Goal: Transaction & Acquisition: Purchase product/service

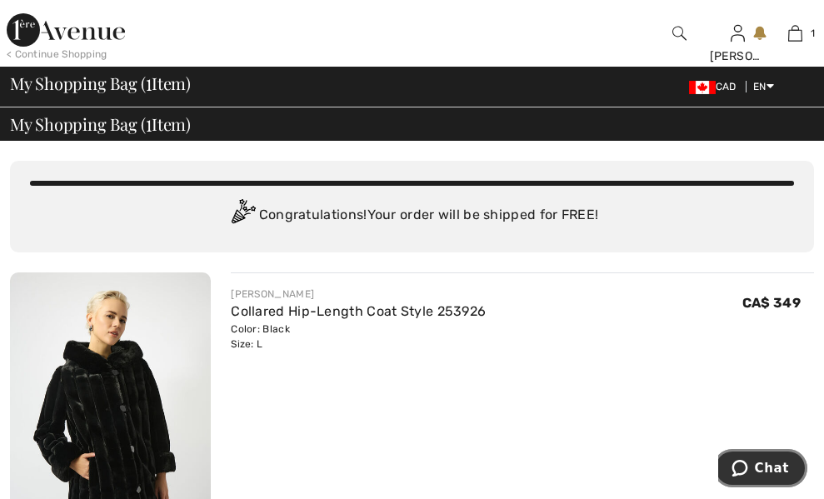
click at [771, 469] on span "Chat" at bounding box center [771, 468] width 34 height 15
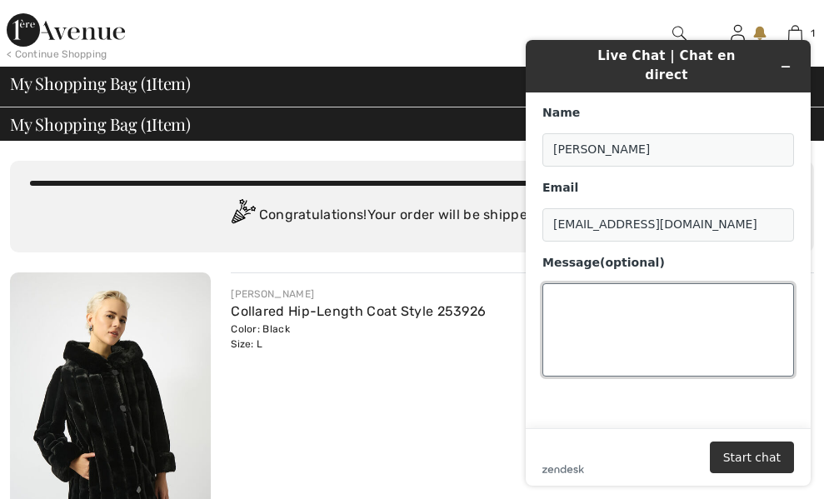
click at [577, 291] on textarea "Message (optional)" at bounding box center [667, 329] width 251 height 93
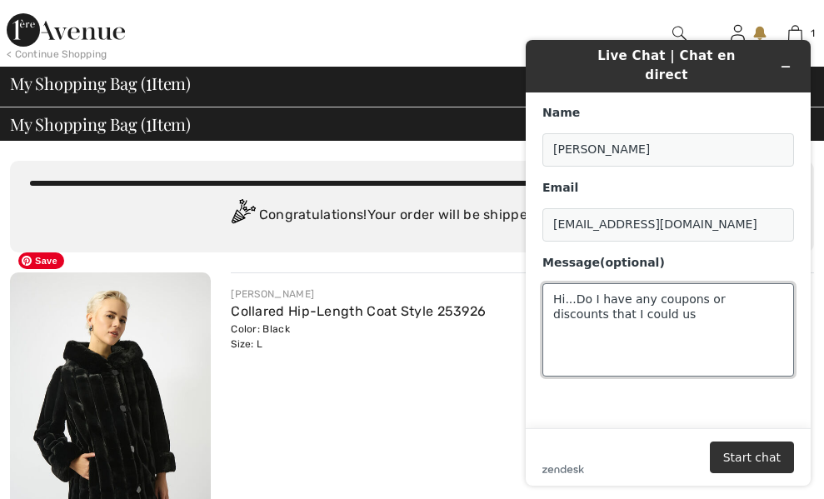
type textarea "Hi...Do I have any coupons or discounts that I could use"
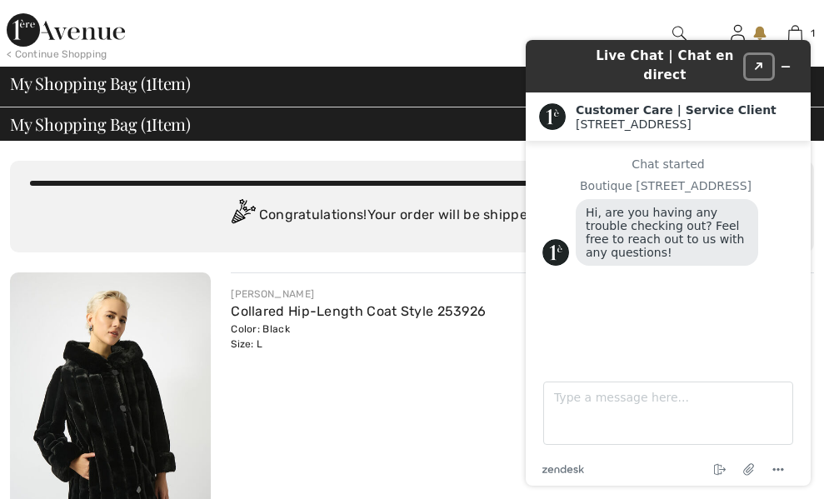
click at [754, 62] on icon "Created with Sketch." at bounding box center [759, 66] width 10 height 8
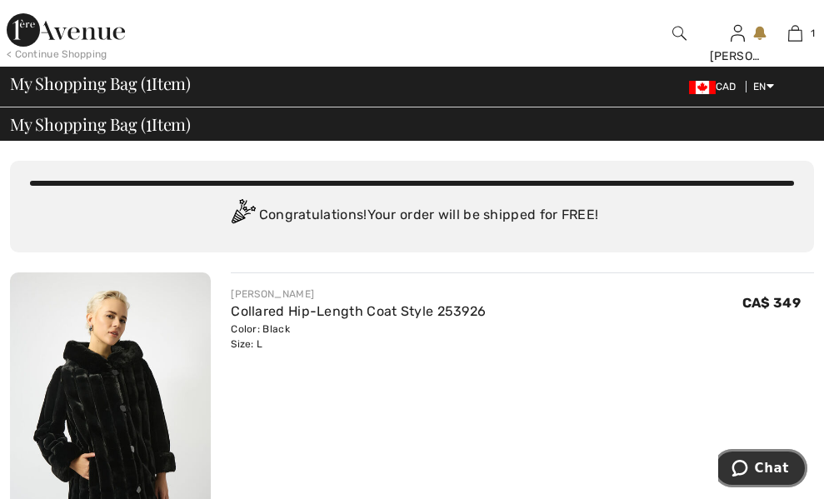
click at [766, 466] on span "Chat" at bounding box center [771, 468] width 34 height 15
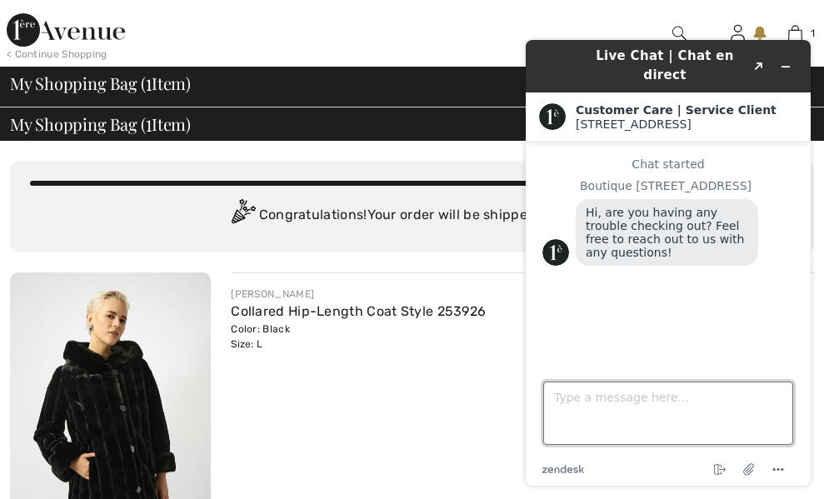
click at [571, 401] on textarea "Type a message here..." at bounding box center [668, 412] width 250 height 63
click at [774, 400] on textarea "Do I have any gift cards or discounts that" at bounding box center [668, 412] width 250 height 63
type textarea "Do I have any gift cards or discounts that I could use.."
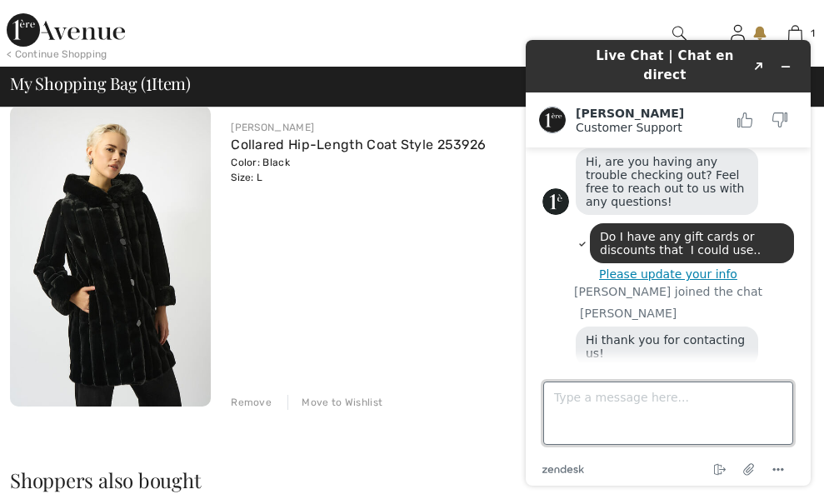
scroll to position [84, 0]
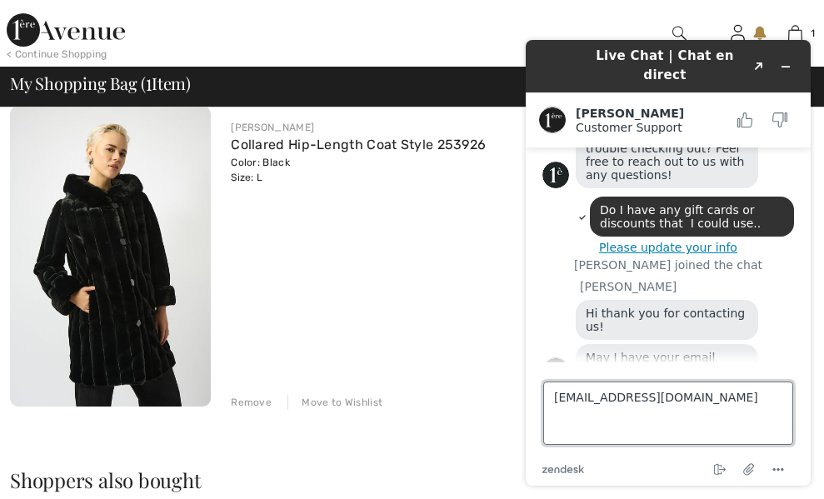
type textarea "[EMAIL_ADDRESS][DOMAIN_NAME]"
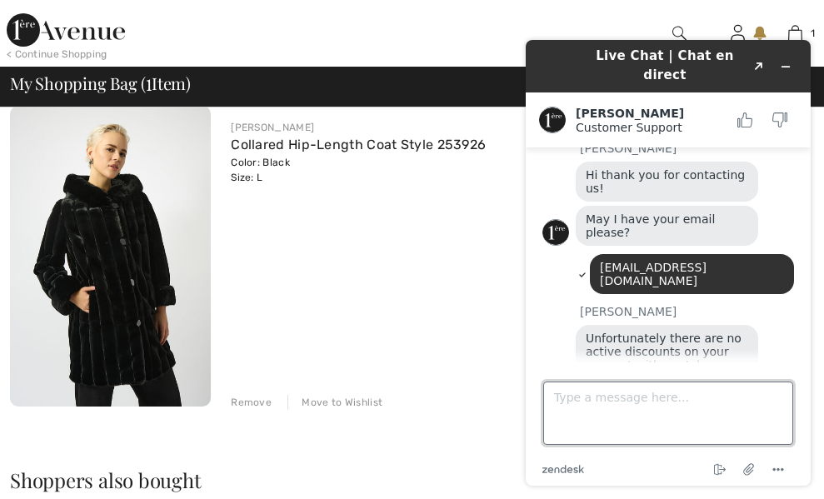
scroll to position [219, 0]
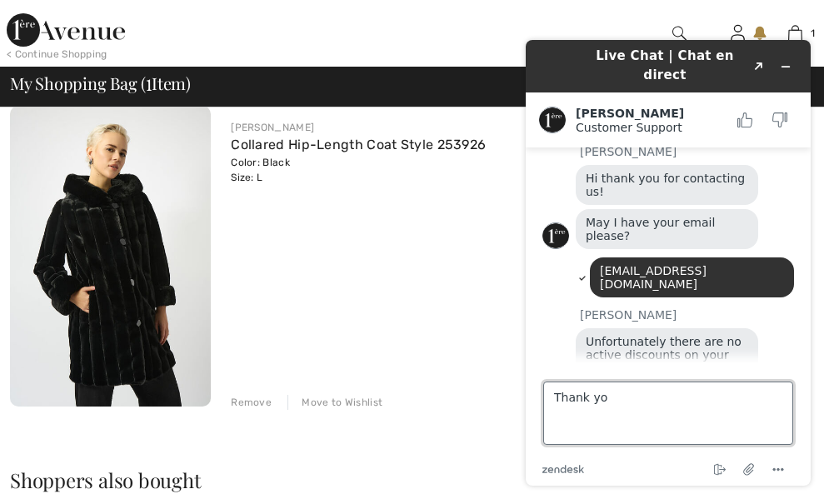
type textarea "Thank you"
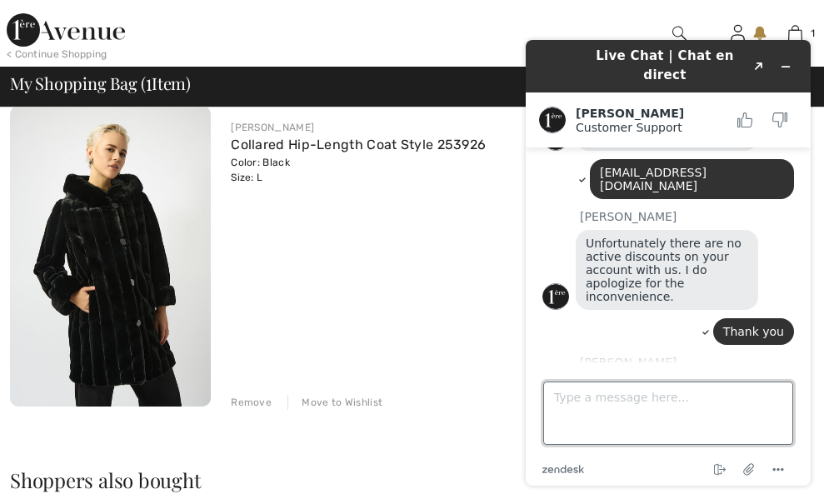
scroll to position [314, 0]
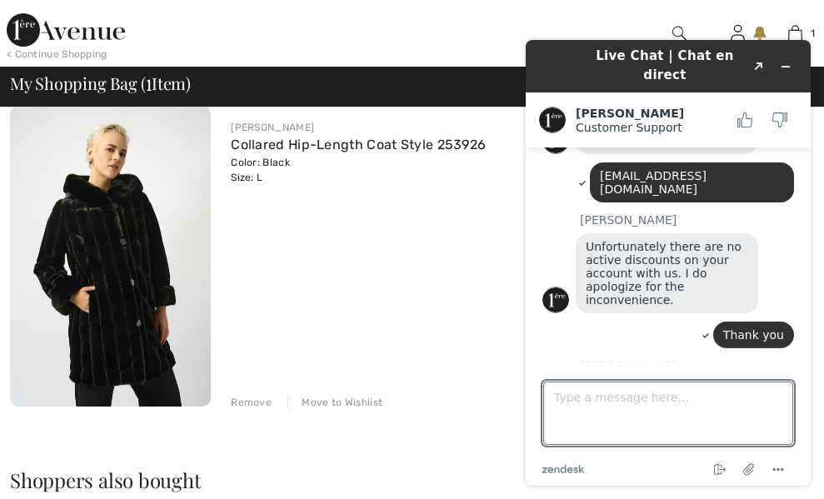
click at [396, 187] on div "[PERSON_NAME] Collared Hip-Length Coat Style 253926 Color: Black Size: L Final …" at bounding box center [522, 258] width 583 height 304
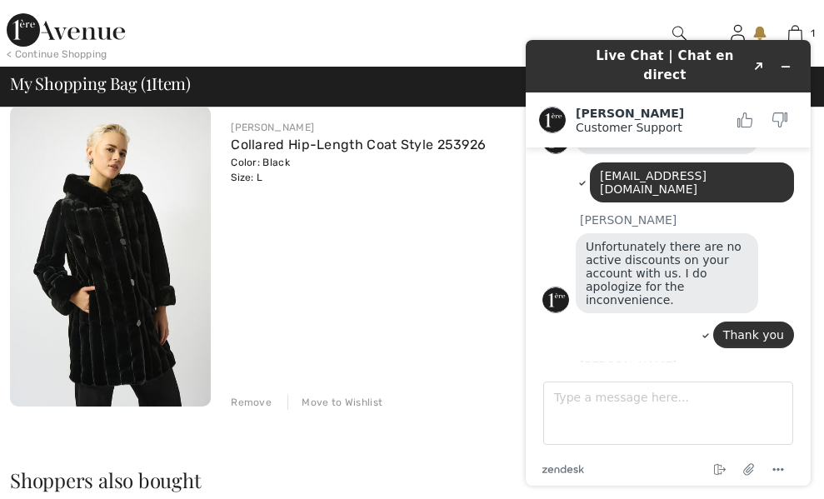
click at [366, 199] on div "[PERSON_NAME] Collared Hip-Length Coat Style 253926 Color: Black Size: L Final …" at bounding box center [522, 258] width 583 height 304
click at [386, 16] on div at bounding box center [338, 33] width 412 height 67
click at [788, 61] on icon "Minimize widget" at bounding box center [785, 67] width 12 height 12
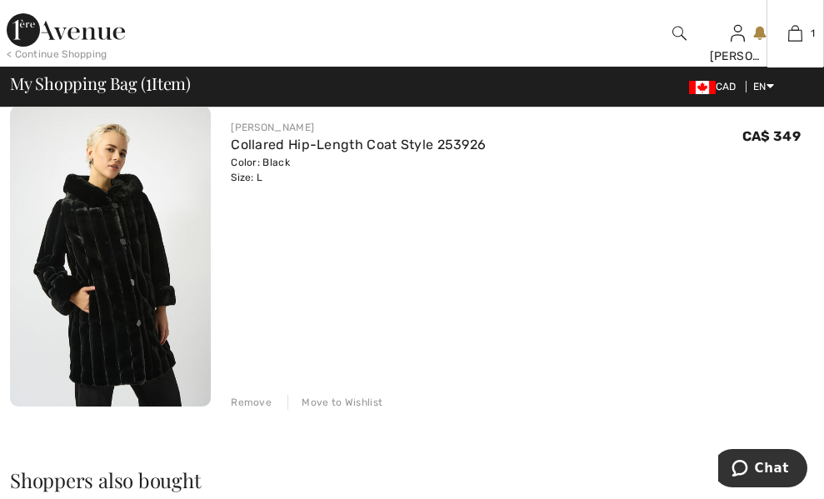
click at [0, 0] on button "Proceed to Checkout" at bounding box center [0, 0] width 0 height 0
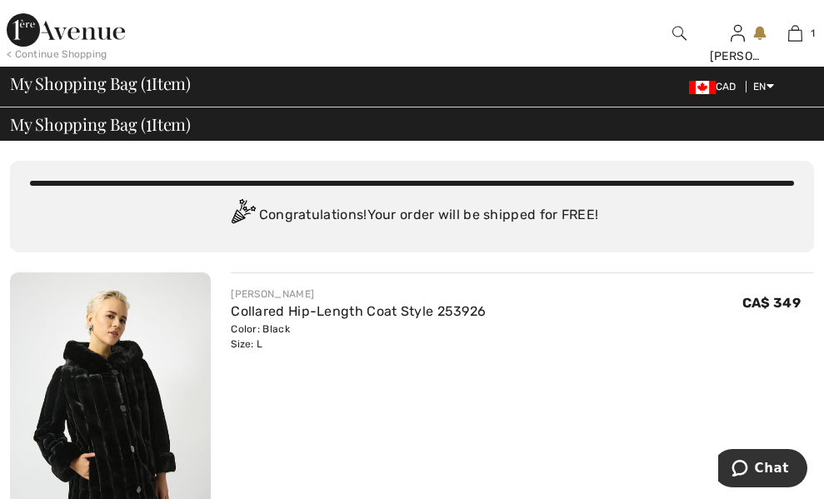
click at [0, 0] on span "Proceed to Payment" at bounding box center [0, 0] width 0 height 0
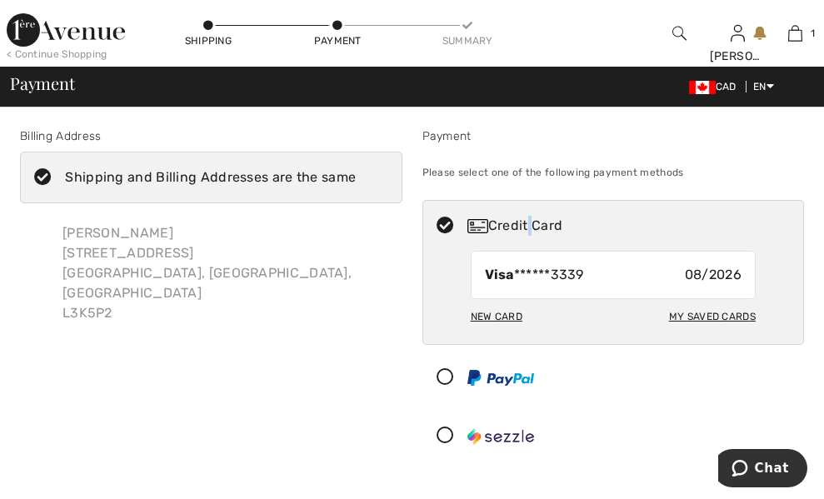
click at [467, 236] on div "Credit Card" at bounding box center [629, 226] width 325 height 20
radio input "true"
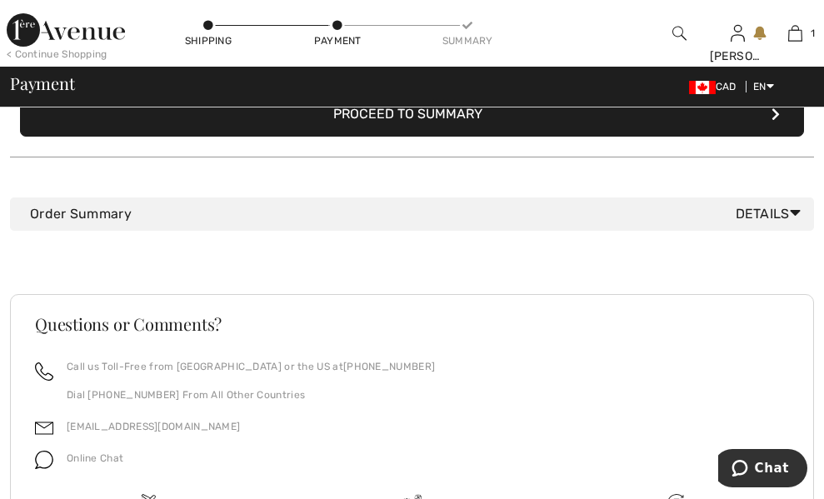
click at [362, 137] on button "Proceed to Summary" at bounding box center [412, 114] width 784 height 45
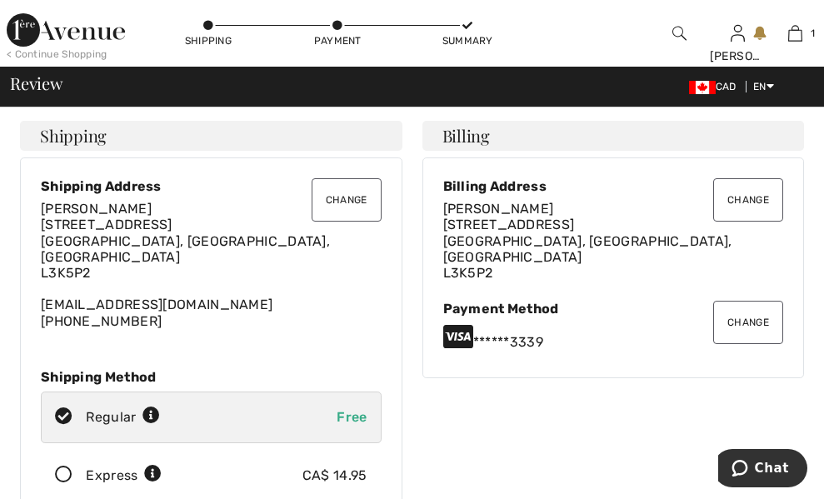
click at [0, 0] on button "Place Your Order" at bounding box center [0, 0] width 0 height 0
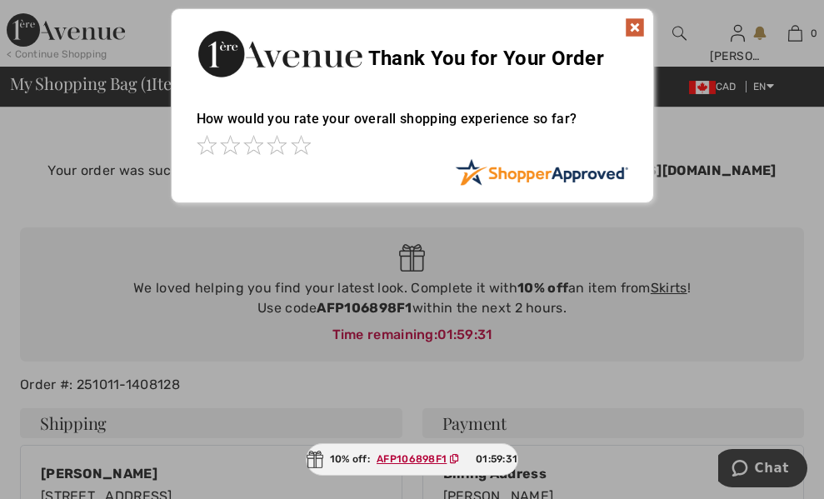
click at [640, 29] on img at bounding box center [635, 27] width 20 height 20
